Goal: Task Accomplishment & Management: Manage account settings

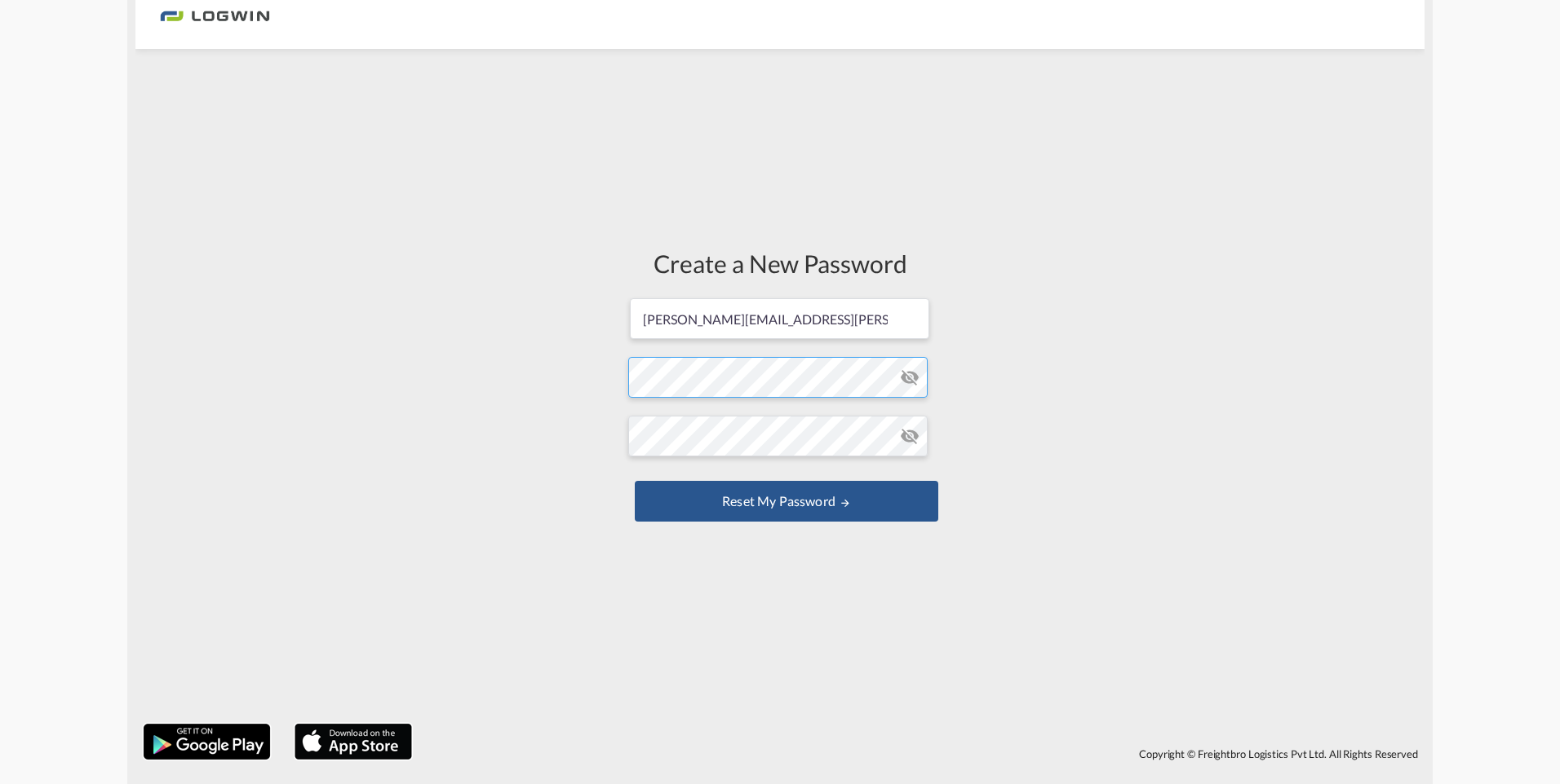
click at [775, 389] on form "[PERSON_NAME][EMAIL_ADDRESS][PERSON_NAME][DOMAIN_NAME] Password must contain th…" at bounding box center [780, 412] width 303 height 230
click at [752, 477] on form "[PERSON_NAME][EMAIL_ADDRESS][PERSON_NAME][DOMAIN_NAME] Password must contain th…" at bounding box center [780, 412] width 303 height 230
click at [764, 499] on button "Reset my password" at bounding box center [786, 501] width 303 height 41
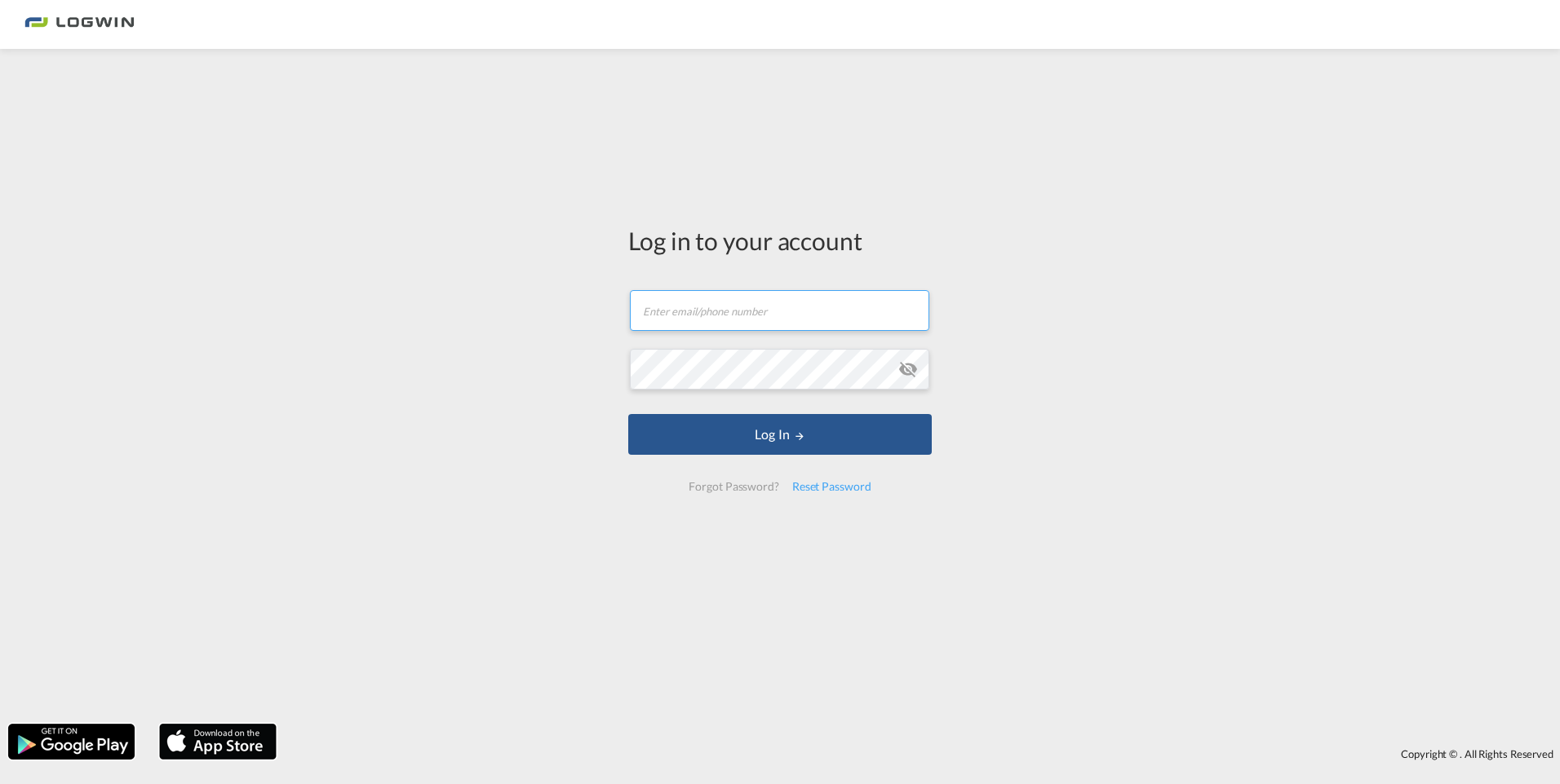
type input "[PERSON_NAME][EMAIL_ADDRESS][PERSON_NAME][DOMAIN_NAME]"
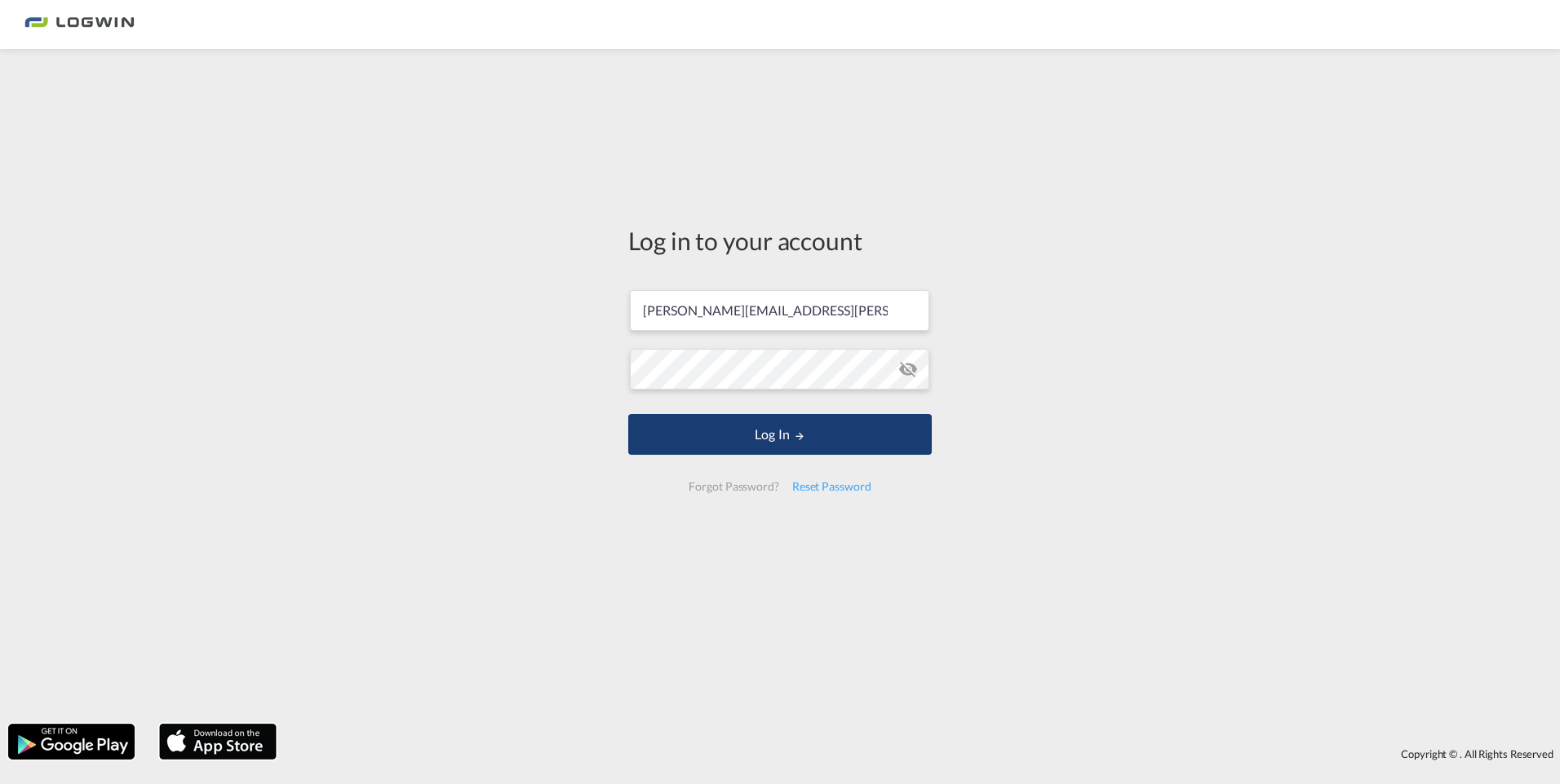
click at [828, 431] on button "Log In" at bounding box center [780, 435] width 303 height 41
